Goal: Task Accomplishment & Management: Complete application form

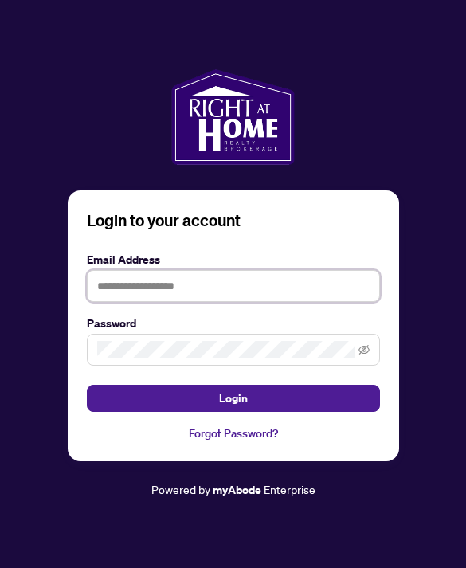
click at [300, 276] on input "text" at bounding box center [233, 286] width 293 height 32
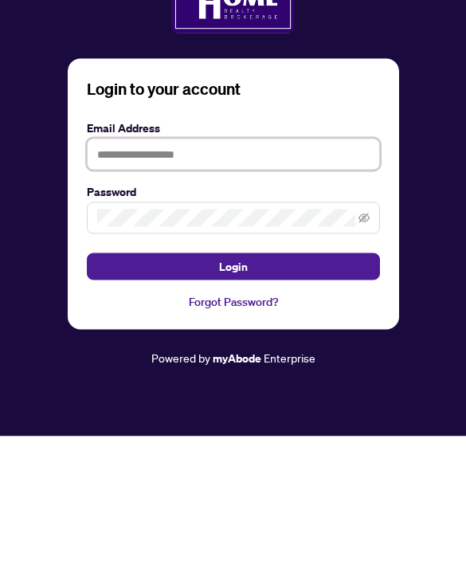
type input "**********"
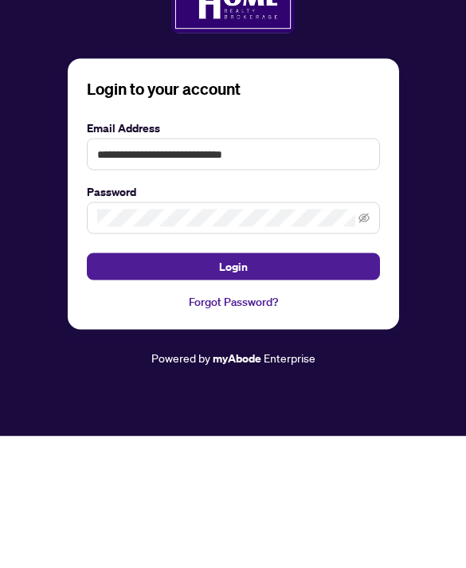
click at [233, 385] on button "Login" at bounding box center [233, 398] width 293 height 27
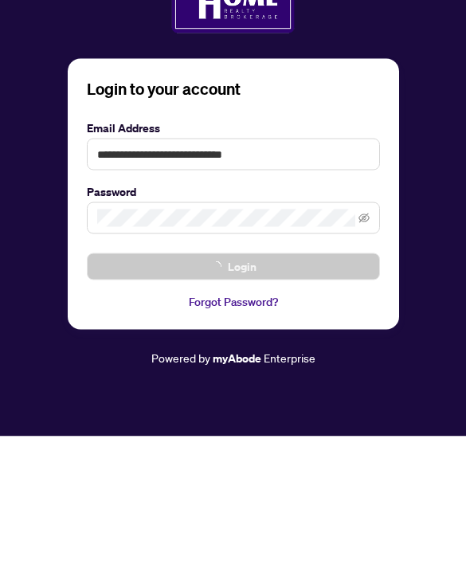
scroll to position [51, 0]
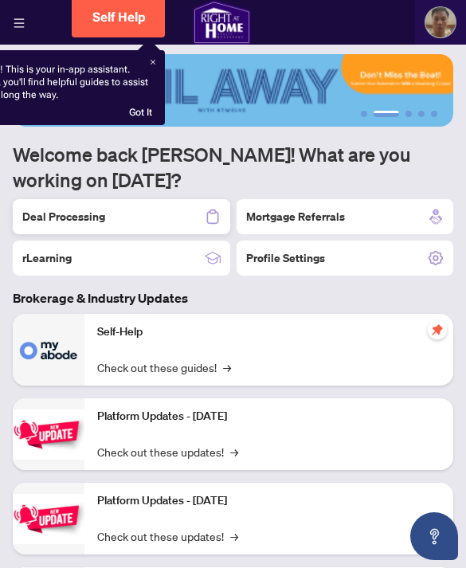
click at [153, 223] on div "Deal Processing" at bounding box center [121, 216] width 217 height 35
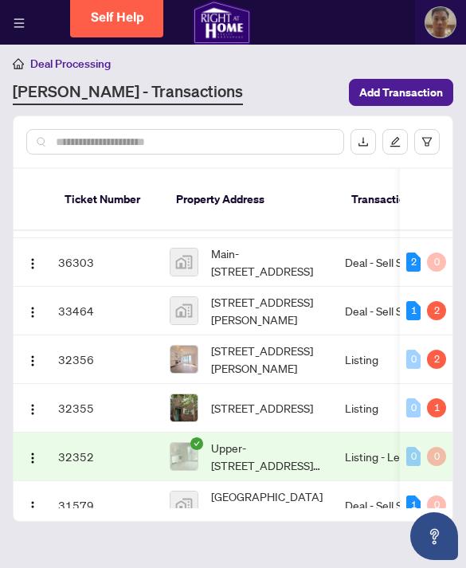
scroll to position [285, 0]
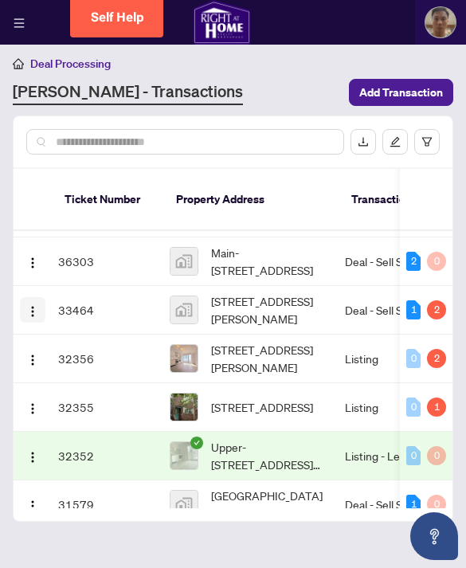
click at [21, 297] on button "button" at bounding box center [32, 309] width 25 height 25
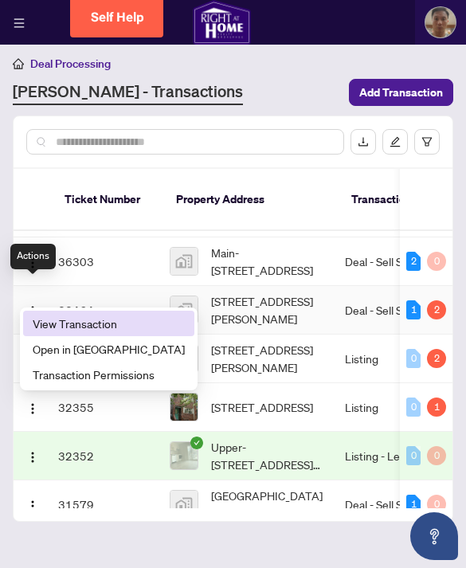
click at [83, 323] on span "View Transaction" at bounding box center [109, 324] width 152 height 18
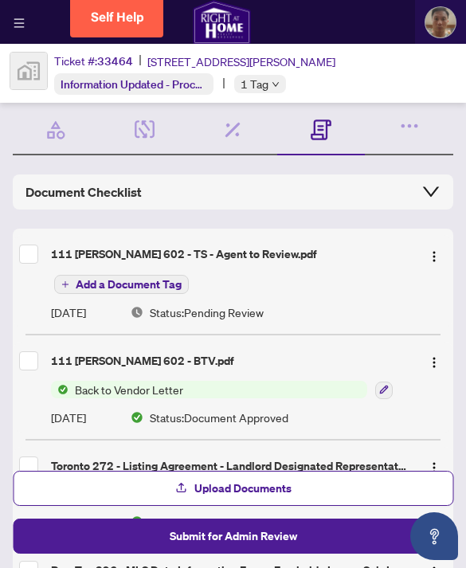
scroll to position [49, 0]
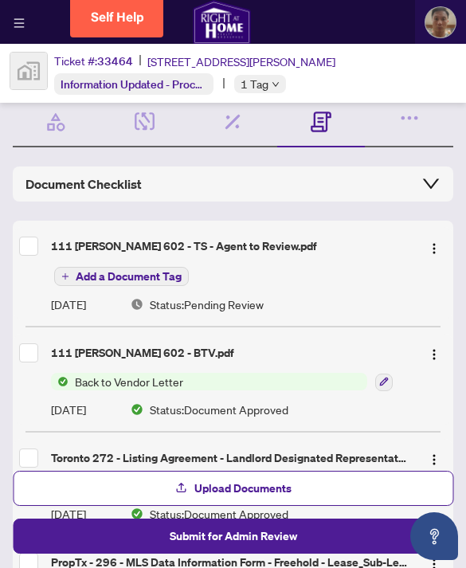
click at [256, 252] on div "111 [PERSON_NAME] 602 - TS - Agent to Review.pdf" at bounding box center [230, 246] width 358 height 18
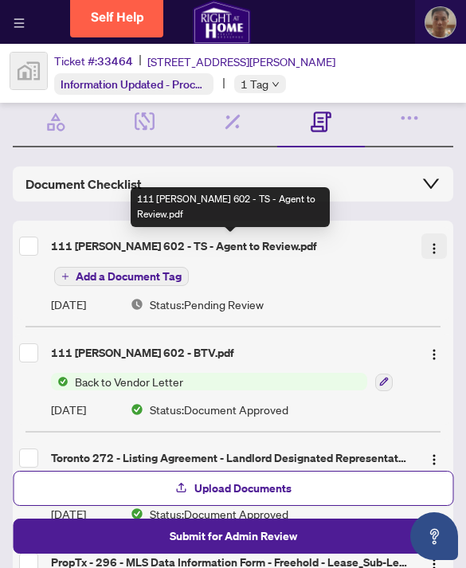
click at [428, 246] on img "button" at bounding box center [434, 248] width 13 height 13
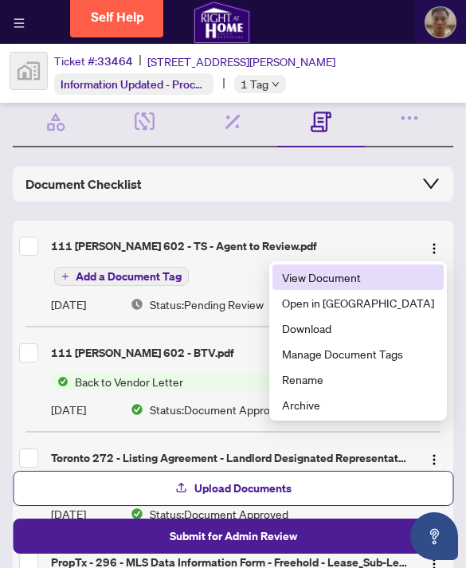
click at [384, 269] on span "View Document" at bounding box center [358, 277] width 152 height 18
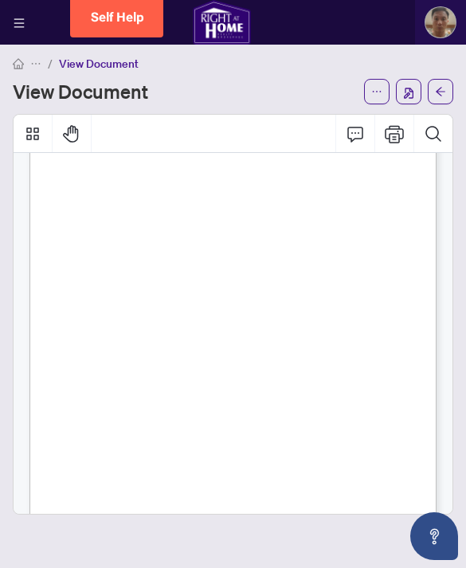
scroll to position [147, 0]
click at [372, 90] on icon "ellipsis" at bounding box center [376, 91] width 11 height 11
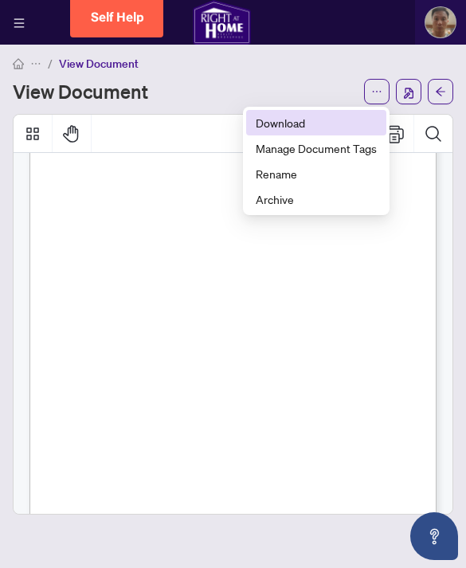
click at [323, 128] on span "Download" at bounding box center [316, 123] width 121 height 18
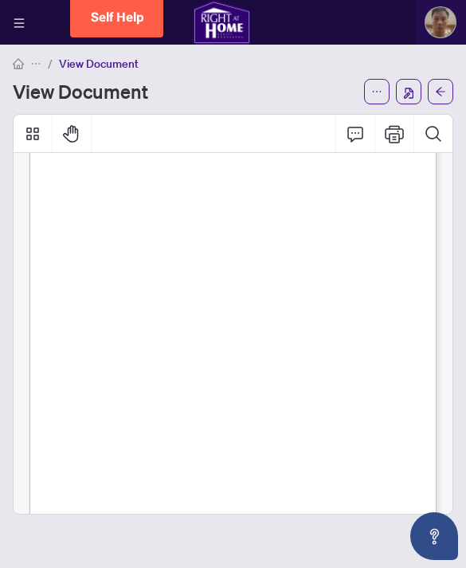
scroll to position [0, 0]
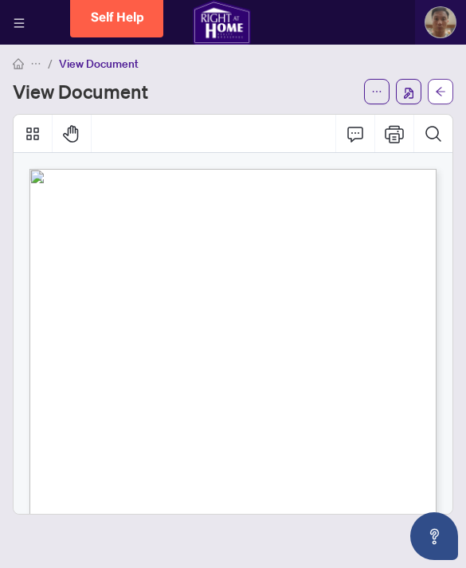
click at [432, 97] on button "button" at bounding box center [440, 91] width 25 height 25
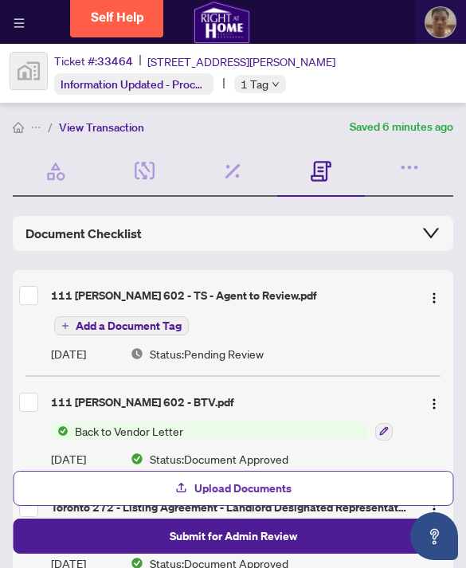
click at [225, 497] on span "Upload Documents" at bounding box center [242, 488] width 97 height 25
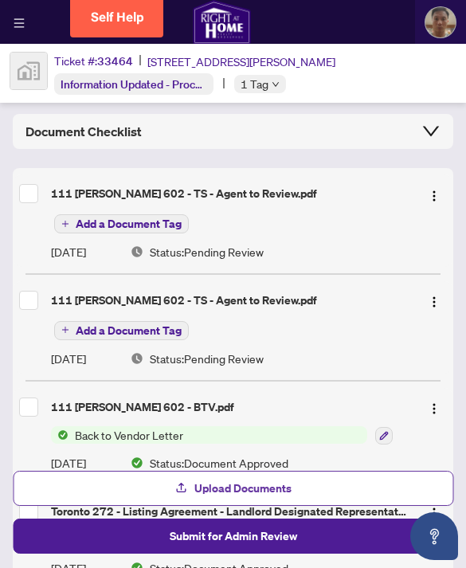
scroll to position [109, 0]
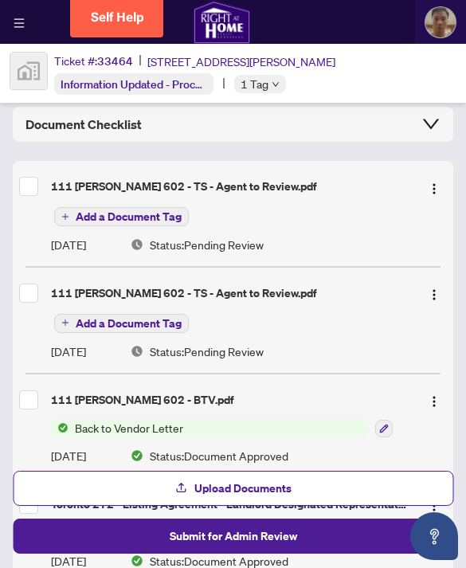
click at [421, 197] on div at bounding box center [433, 186] width 25 height 25
click at [430, 183] on img "button" at bounding box center [434, 188] width 13 height 13
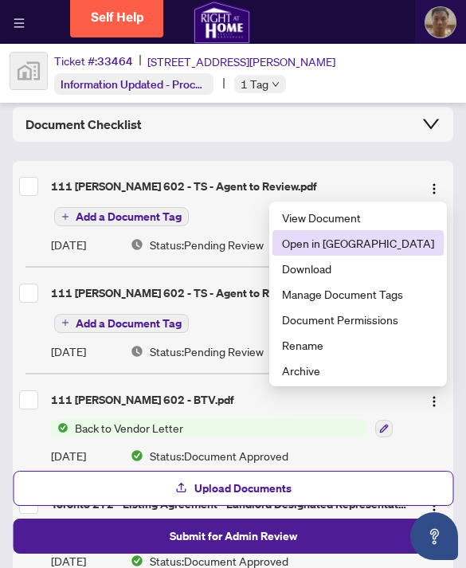
click at [379, 244] on span "Open in [GEOGRAPHIC_DATA]" at bounding box center [358, 243] width 152 height 18
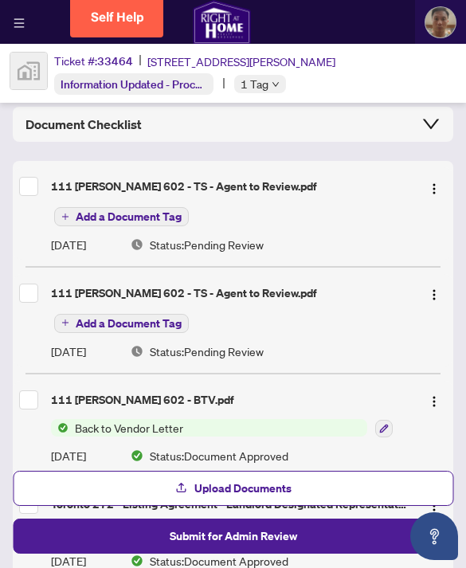
click at [159, 219] on span "Add a Document Tag" at bounding box center [129, 216] width 106 height 11
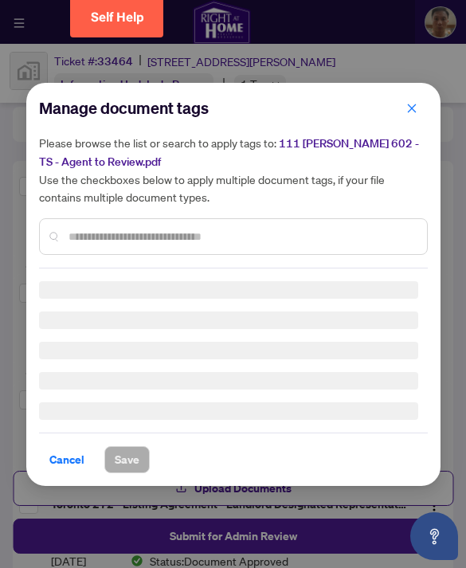
click at [195, 239] on input "text" at bounding box center [242, 237] width 346 height 18
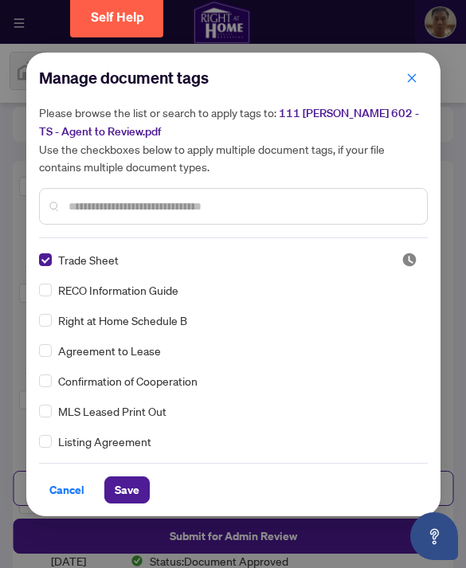
scroll to position [-2, 0]
click at [133, 488] on span "Save" at bounding box center [127, 489] width 25 height 25
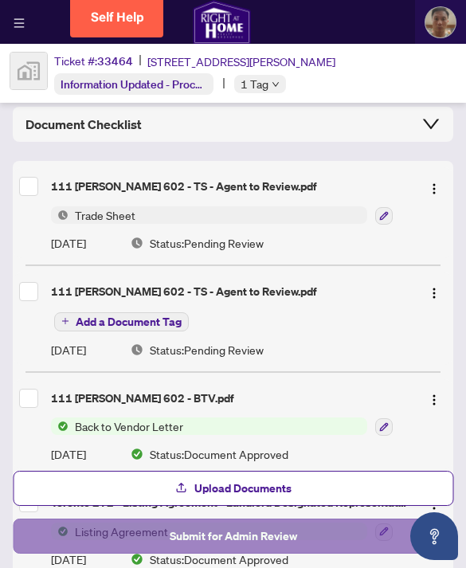
click at [267, 546] on span "Submit for Admin Review" at bounding box center [233, 535] width 127 height 25
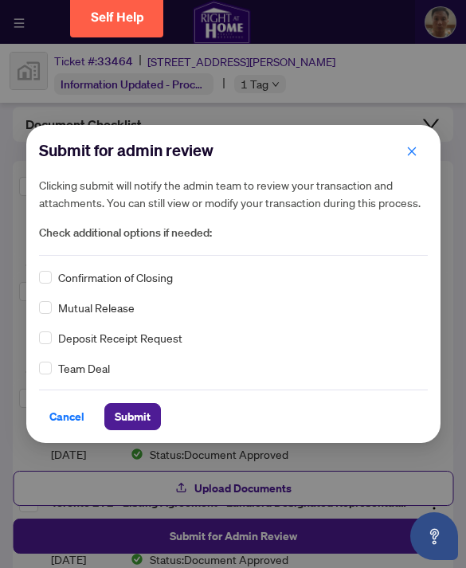
click at [107, 280] on span "Confirmation of Closing" at bounding box center [115, 277] width 115 height 18
click at [141, 423] on span "Submit" at bounding box center [133, 416] width 36 height 25
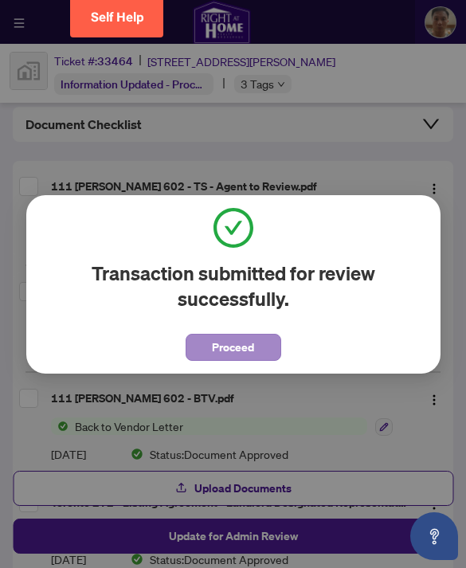
click at [237, 351] on span "Proceed" at bounding box center [233, 347] width 42 height 25
